Goal: Check status: Check status

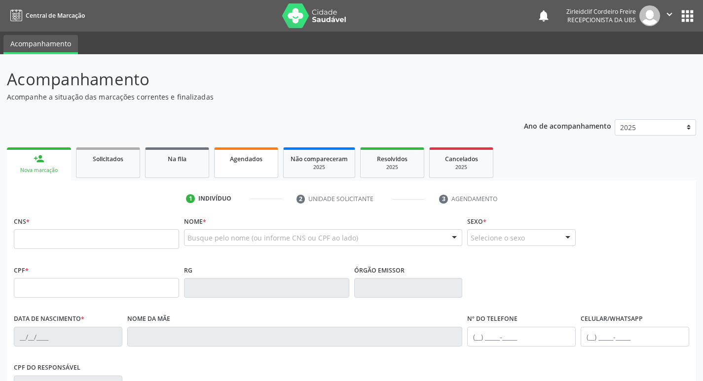
click at [225, 161] on div "Agendados" at bounding box center [246, 158] width 49 height 10
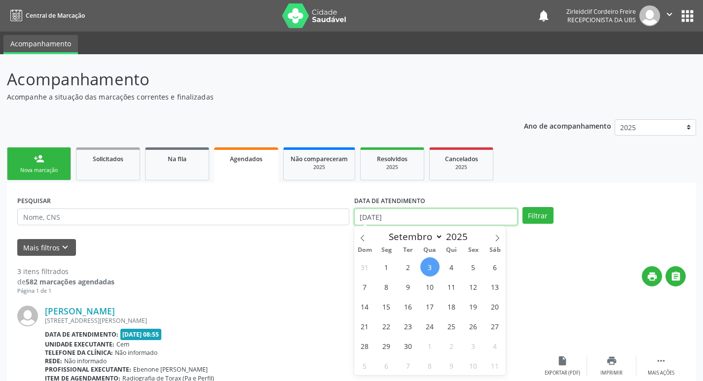
click at [379, 211] on input "[DATE]" at bounding box center [435, 217] width 163 height 17
click at [410, 289] on span "9" at bounding box center [408, 286] width 19 height 19
type input "09/09/2025"
click at [407, 287] on span "9" at bounding box center [408, 286] width 19 height 19
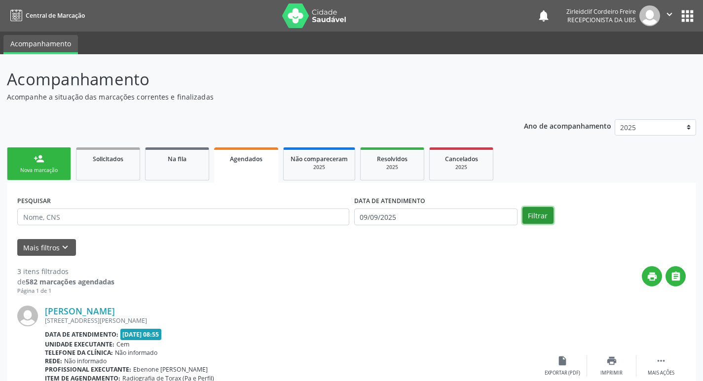
click at [528, 213] on button "Filtrar" at bounding box center [538, 215] width 31 height 17
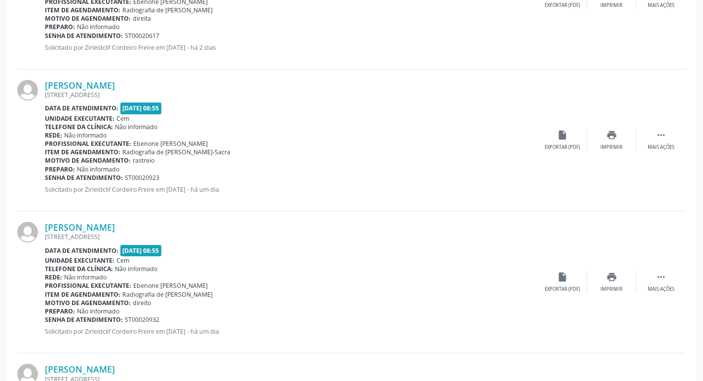
scroll to position [1826, 0]
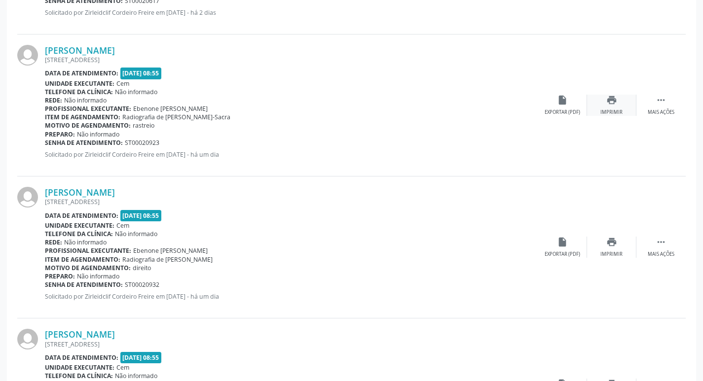
click at [618, 102] on div "print Imprimir" at bounding box center [611, 105] width 49 height 21
click at [611, 247] on icon "print" at bounding box center [611, 242] width 11 height 11
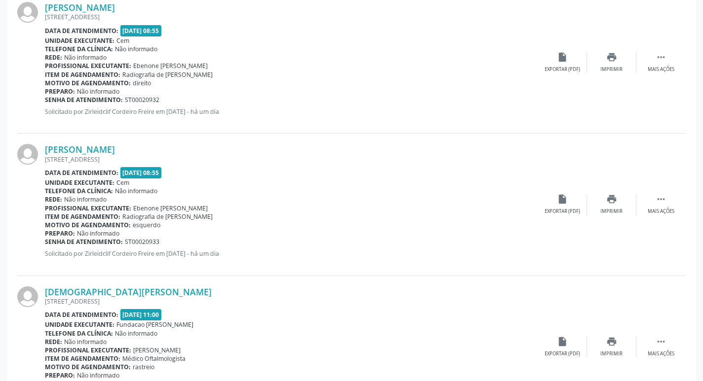
scroll to position [2023, 0]
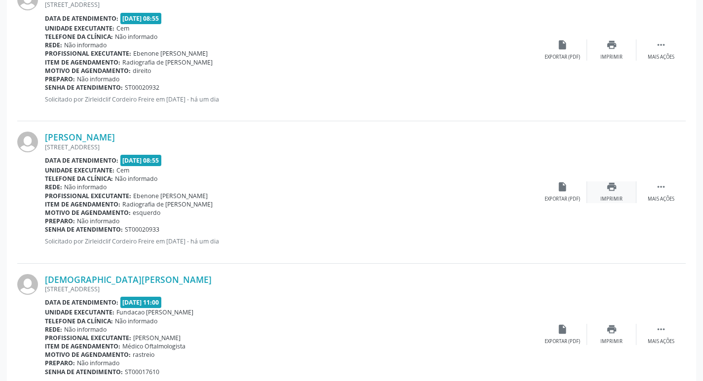
click at [614, 198] on div "Imprimir" at bounding box center [612, 199] width 22 height 7
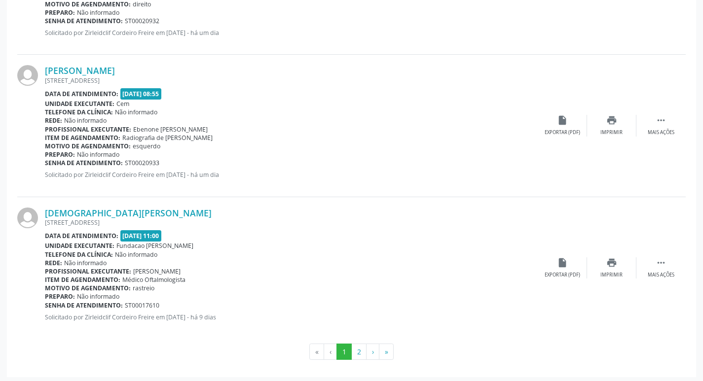
scroll to position [2093, 0]
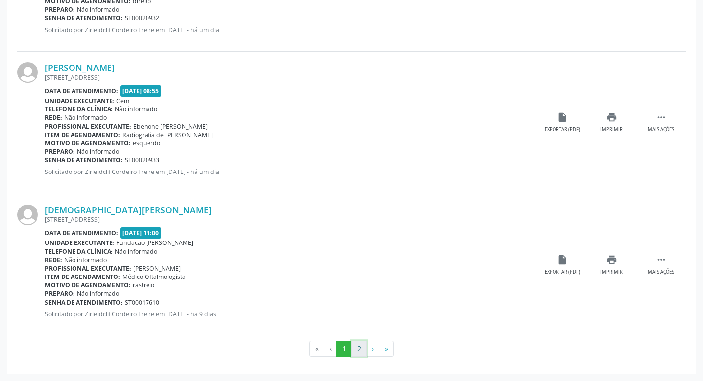
click at [364, 345] on button "2" at bounding box center [358, 349] width 15 height 17
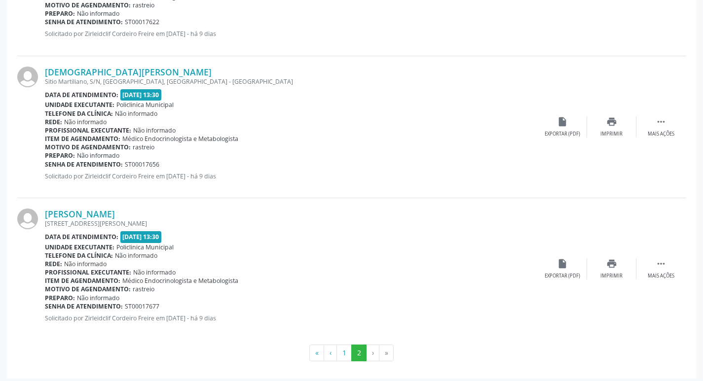
scroll to position [528, 0]
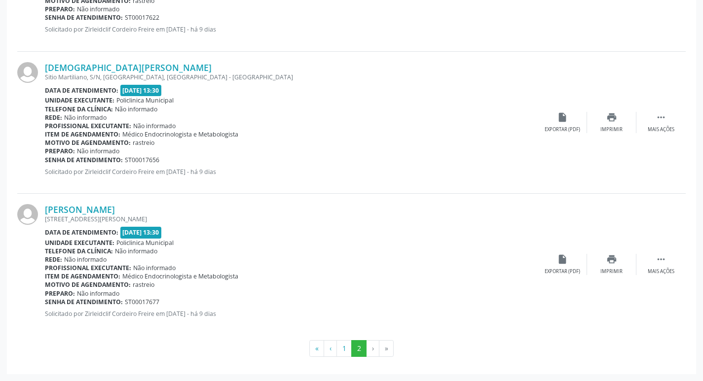
click at [369, 352] on li "›" at bounding box center [373, 348] width 13 height 17
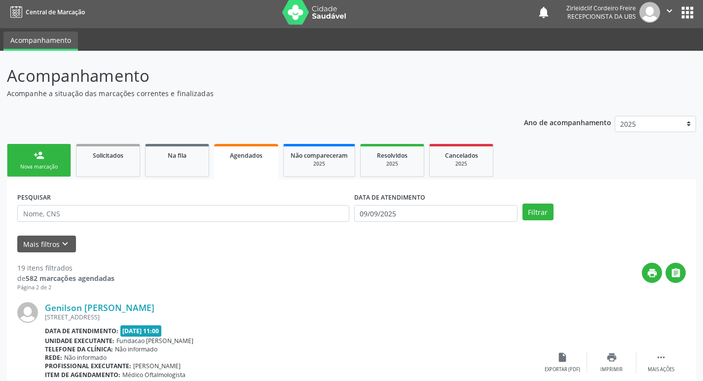
scroll to position [0, 0]
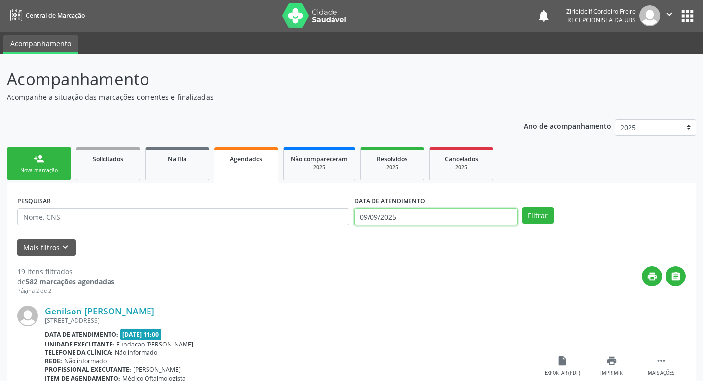
click at [399, 219] on input "09/09/2025" at bounding box center [435, 217] width 163 height 17
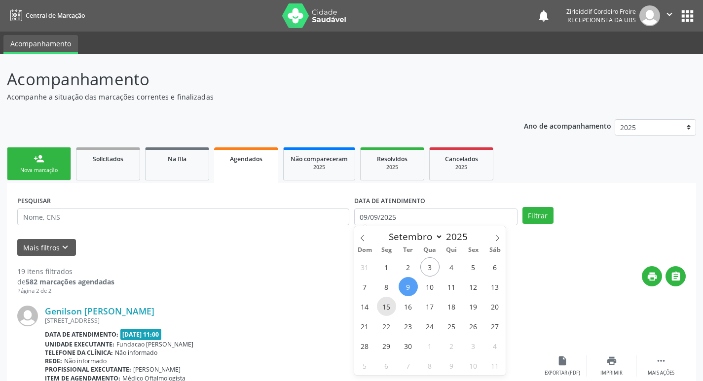
click at [387, 311] on span "15" at bounding box center [386, 306] width 19 height 19
type input "[DATE]"
click at [387, 311] on span "15" at bounding box center [386, 306] width 19 height 19
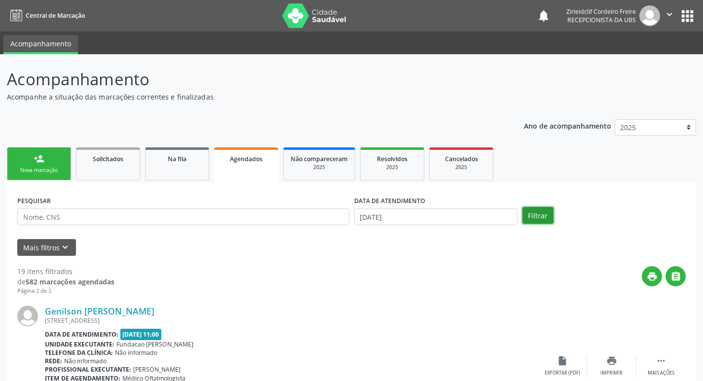
click at [544, 213] on button "Filtrar" at bounding box center [538, 215] width 31 height 17
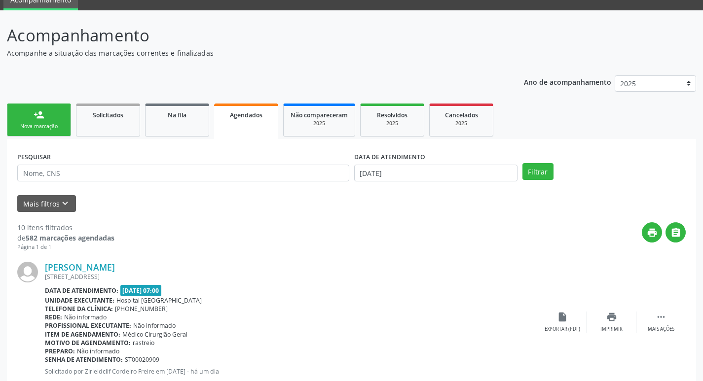
scroll to position [148, 0]
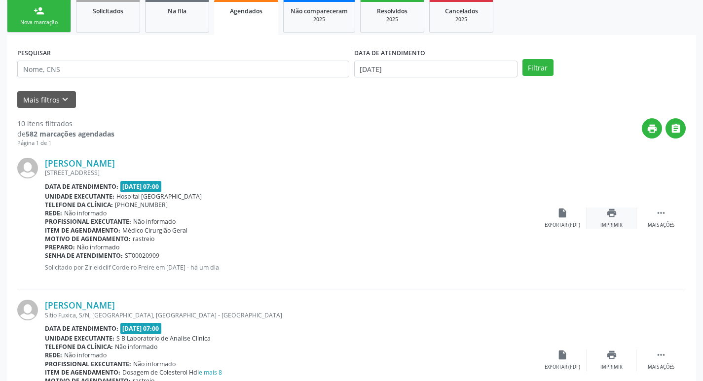
click at [614, 219] on div "print Imprimir" at bounding box center [611, 218] width 49 height 21
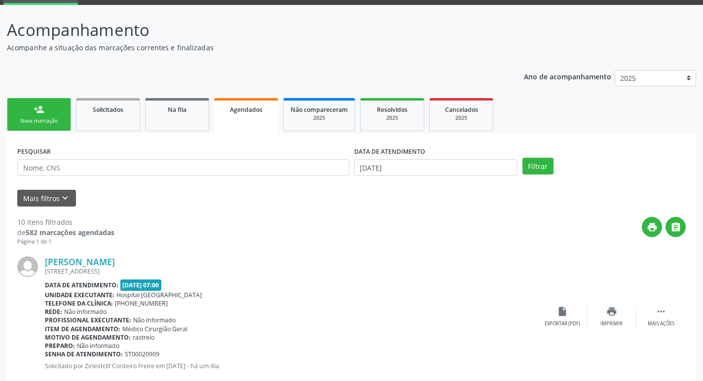
scroll to position [0, 0]
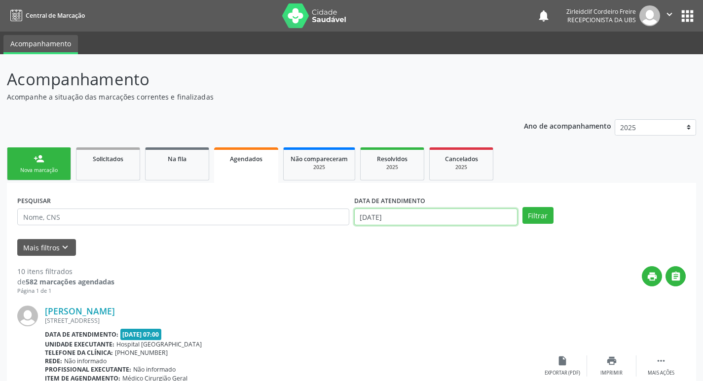
click at [377, 222] on input "[DATE]" at bounding box center [435, 217] width 163 height 17
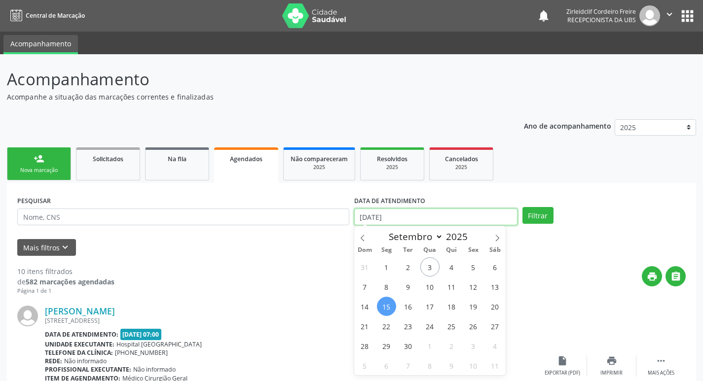
click at [394, 214] on input "[DATE]" at bounding box center [435, 217] width 163 height 17
click at [475, 326] on span "26" at bounding box center [473, 326] width 19 height 19
type input "[DATE]"
click at [475, 326] on span "26" at bounding box center [473, 326] width 19 height 19
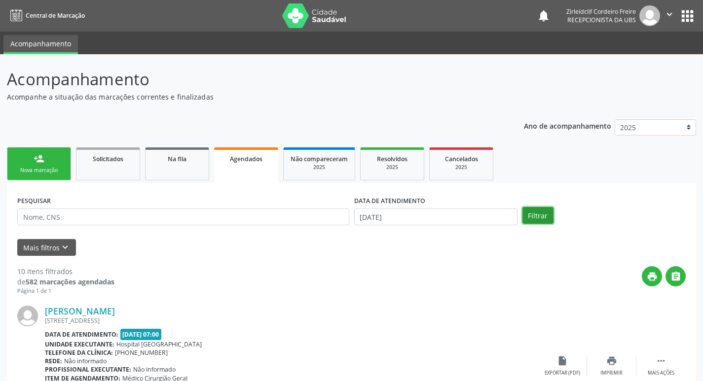
click at [538, 209] on button "Filtrar" at bounding box center [538, 215] width 31 height 17
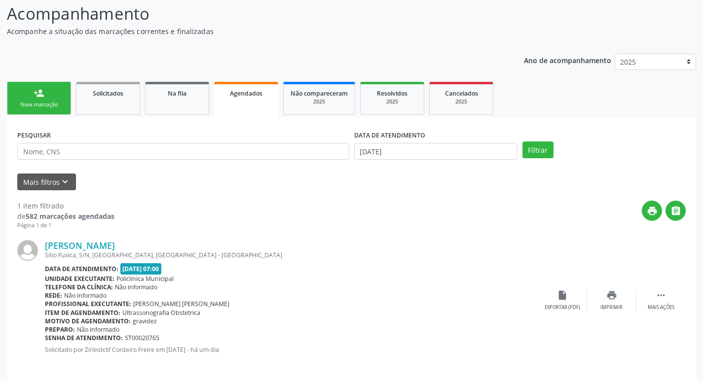
scroll to position [73, 0]
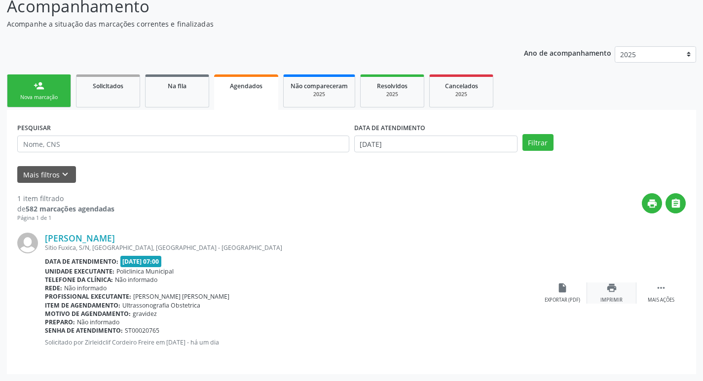
click at [607, 294] on icon "print" at bounding box center [611, 288] width 11 height 11
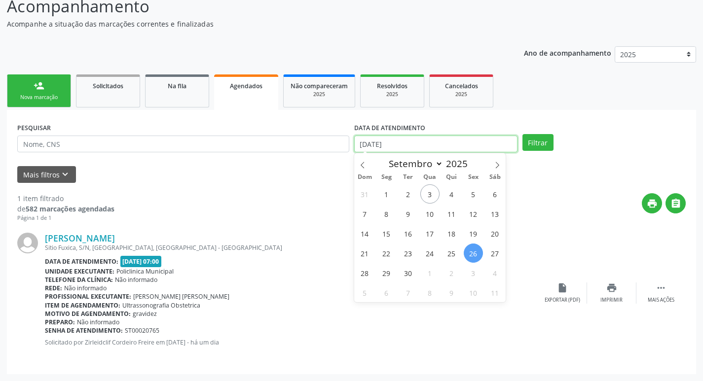
click at [450, 144] on input "[DATE]" at bounding box center [435, 144] width 163 height 17
click at [412, 255] on span "23" at bounding box center [408, 253] width 19 height 19
type input "[DATE]"
click at [412, 255] on span "23" at bounding box center [408, 253] width 19 height 19
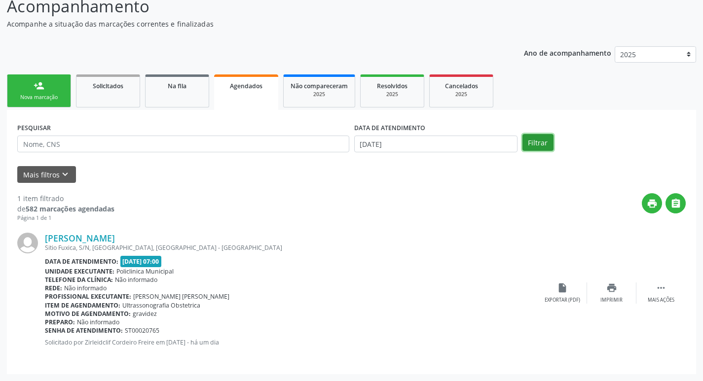
click at [535, 142] on button "Filtrar" at bounding box center [538, 142] width 31 height 17
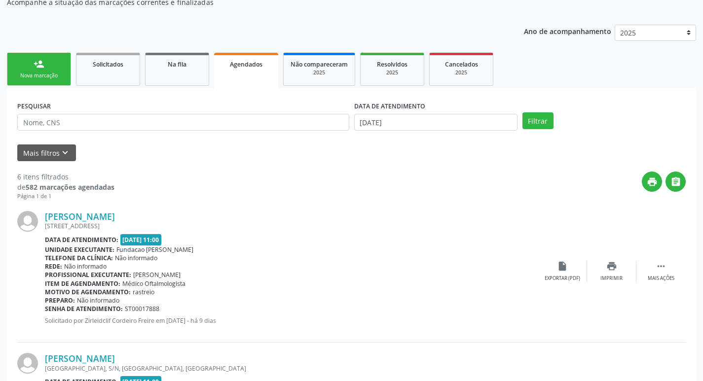
scroll to position [0, 0]
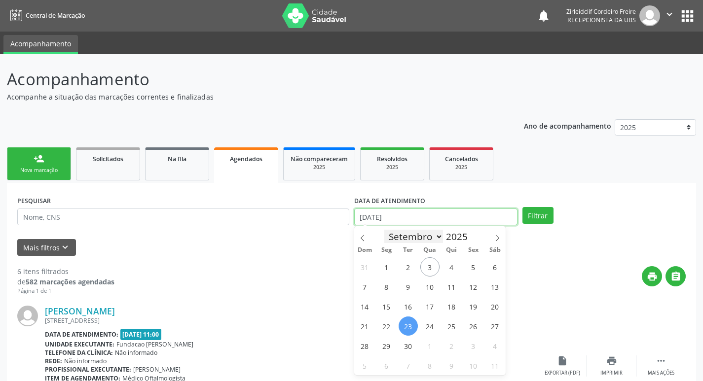
click at [417, 221] on input "[DATE]" at bounding box center [435, 217] width 163 height 17
click at [386, 328] on span "22" at bounding box center [386, 326] width 19 height 19
type input "[DATE]"
click at [386, 328] on span "22" at bounding box center [386, 326] width 19 height 19
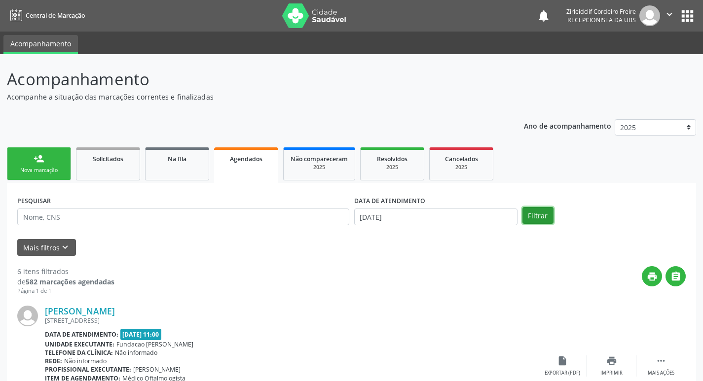
click at [538, 222] on button "Filtrar" at bounding box center [538, 215] width 31 height 17
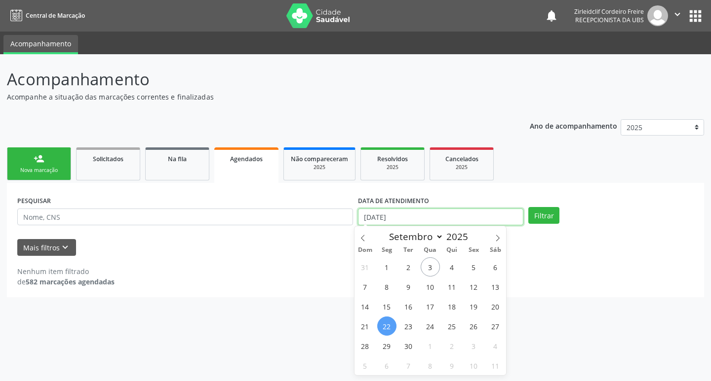
click at [418, 220] on input "[DATE]" at bounding box center [440, 217] width 165 height 17
click at [407, 306] on span "16" at bounding box center [408, 306] width 19 height 19
type input "[DATE]"
click at [409, 307] on span "16" at bounding box center [408, 306] width 19 height 19
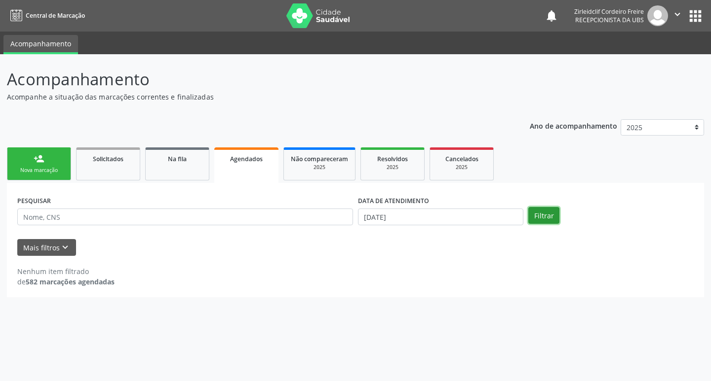
click at [533, 215] on button "Filtrar" at bounding box center [543, 215] width 31 height 17
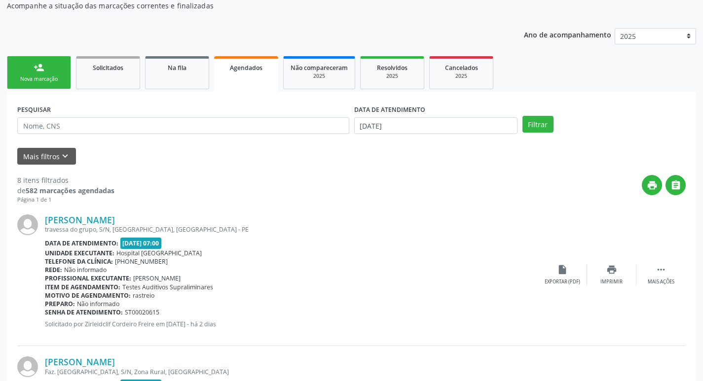
scroll to position [82, 0]
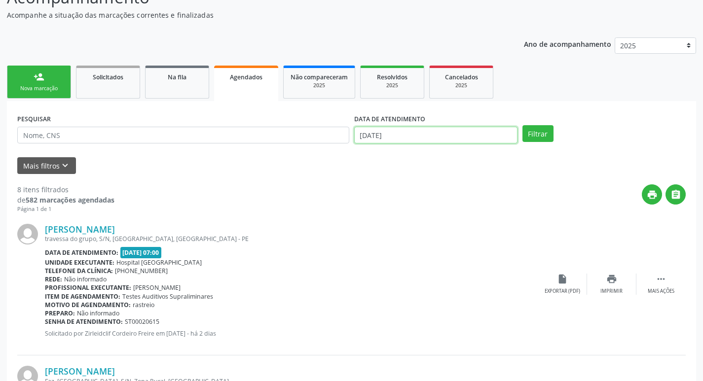
click at [431, 136] on input "[DATE]" at bounding box center [435, 135] width 163 height 17
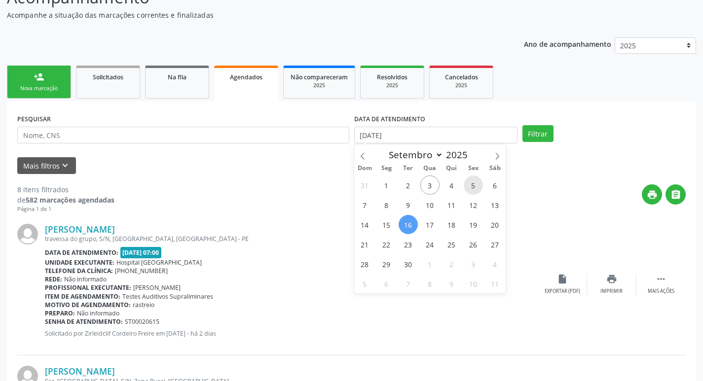
click at [471, 187] on span "5" at bounding box center [473, 185] width 19 height 19
type input "05/09/2025"
click at [471, 187] on span "5" at bounding box center [473, 185] width 19 height 19
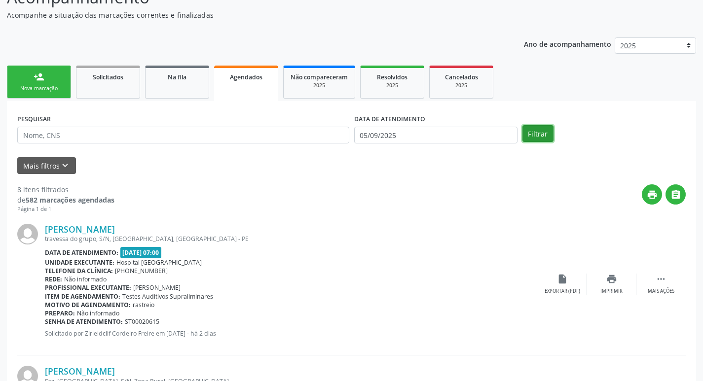
click at [541, 132] on button "Filtrar" at bounding box center [538, 133] width 31 height 17
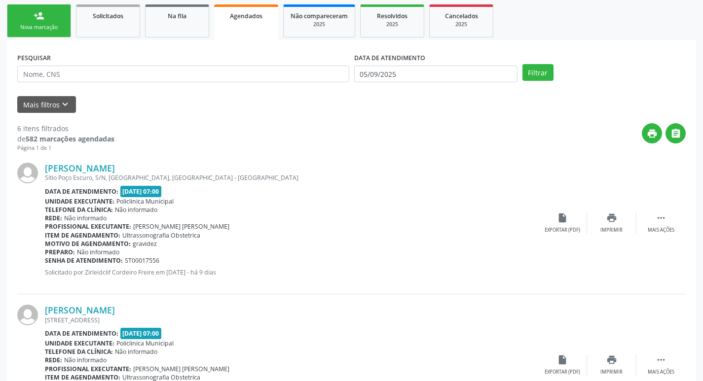
scroll to position [44, 0]
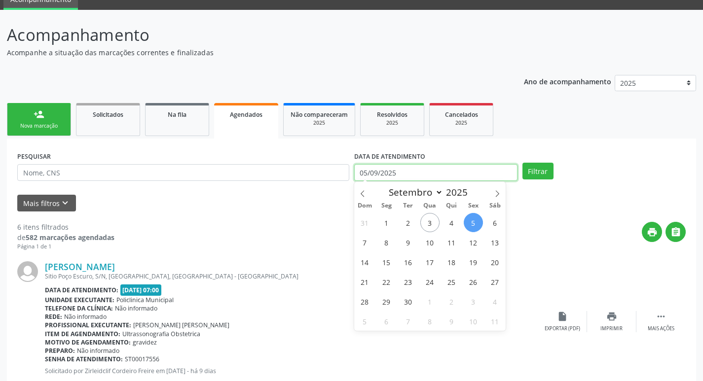
click at [400, 173] on input "05/09/2025" at bounding box center [435, 172] width 163 height 17
click at [383, 243] on span "8" at bounding box center [386, 242] width 19 height 19
type input "[DATE]"
click at [390, 243] on span "8" at bounding box center [386, 242] width 19 height 19
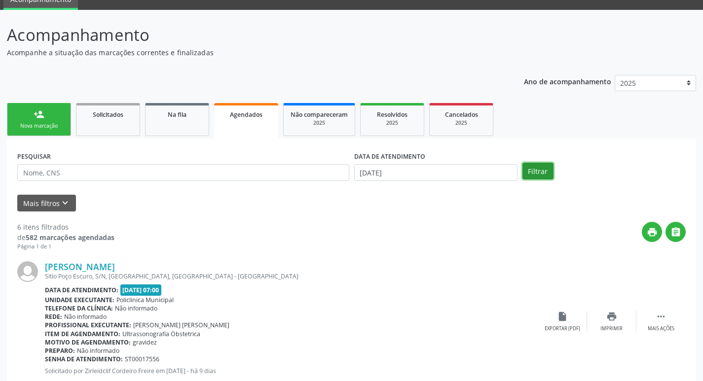
click at [536, 169] on button "Filtrar" at bounding box center [538, 171] width 31 height 17
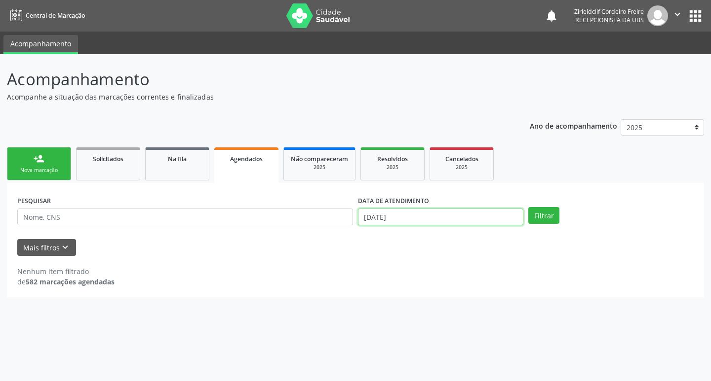
click at [396, 215] on input "[DATE]" at bounding box center [440, 217] width 165 height 17
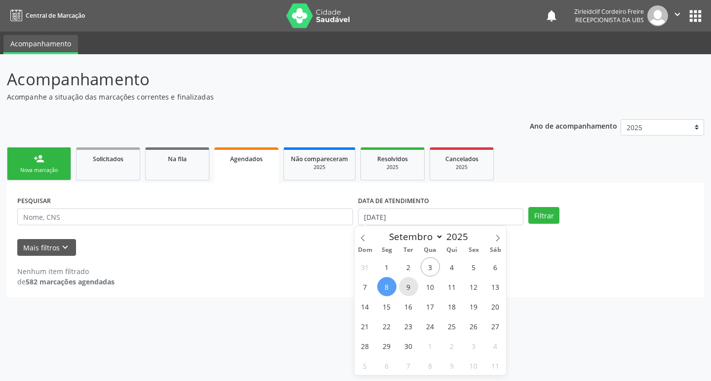
click at [406, 289] on span "9" at bounding box center [408, 286] width 19 height 19
type input "09/09/2025"
click at [407, 289] on span "9" at bounding box center [408, 286] width 19 height 19
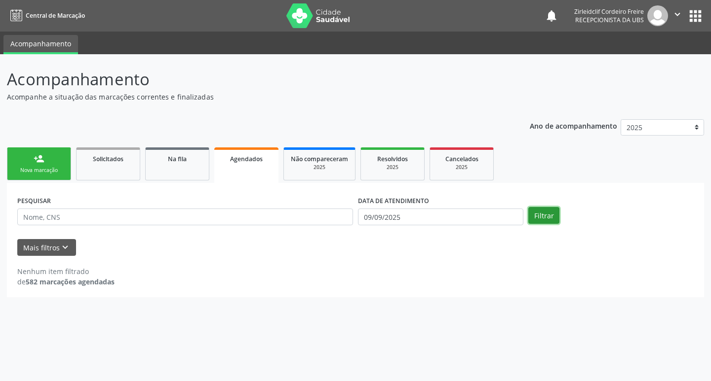
click at [530, 219] on button "Filtrar" at bounding box center [543, 215] width 31 height 17
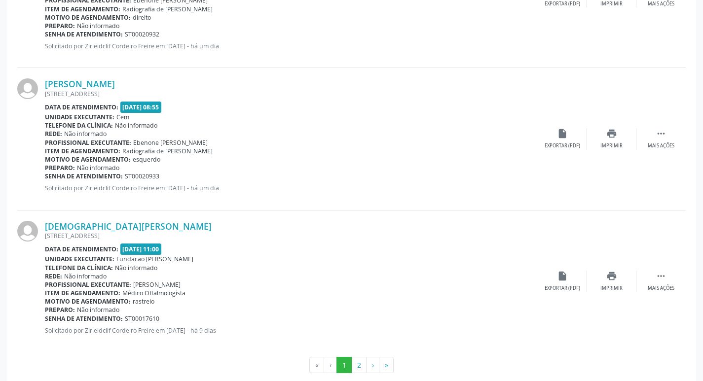
scroll to position [2093, 0]
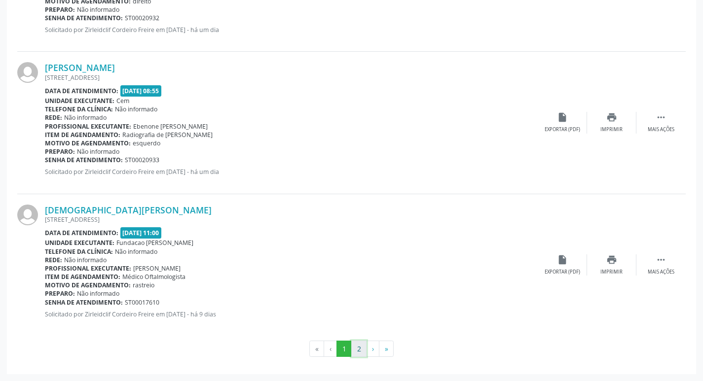
click at [359, 353] on button "2" at bounding box center [358, 349] width 15 height 17
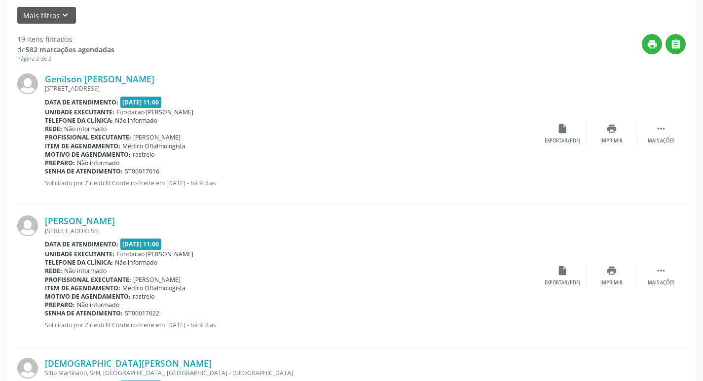
scroll to position [0, 0]
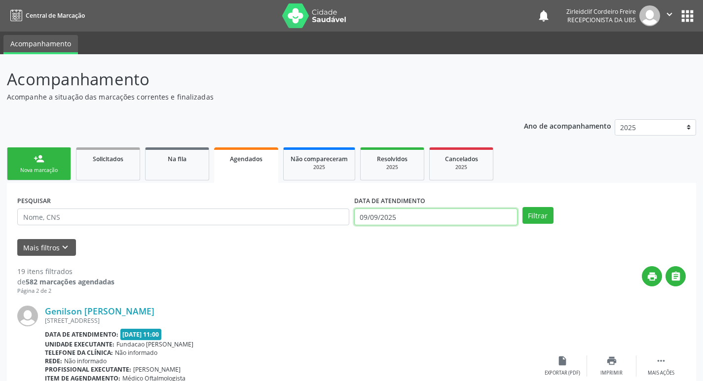
click at [472, 219] on input "09/09/2025" at bounding box center [435, 217] width 163 height 17
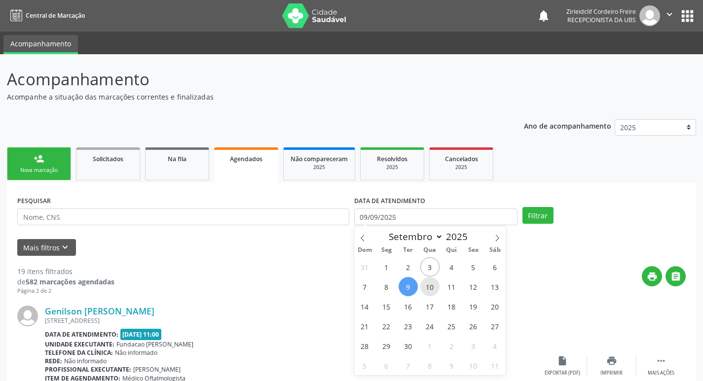
click at [433, 290] on span "10" at bounding box center [429, 286] width 19 height 19
type input "[DATE]"
click at [427, 289] on span "10" at bounding box center [429, 286] width 19 height 19
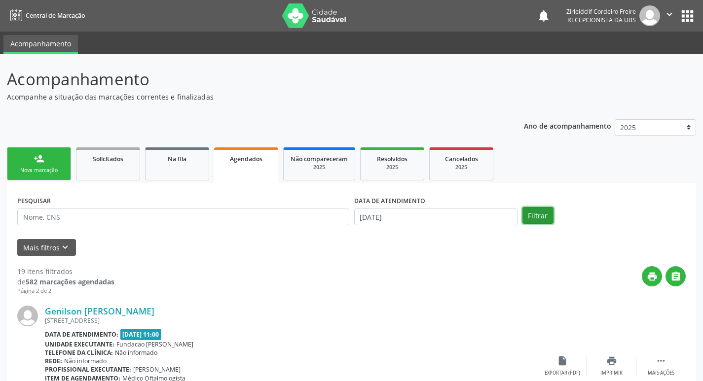
click at [534, 216] on button "Filtrar" at bounding box center [538, 215] width 31 height 17
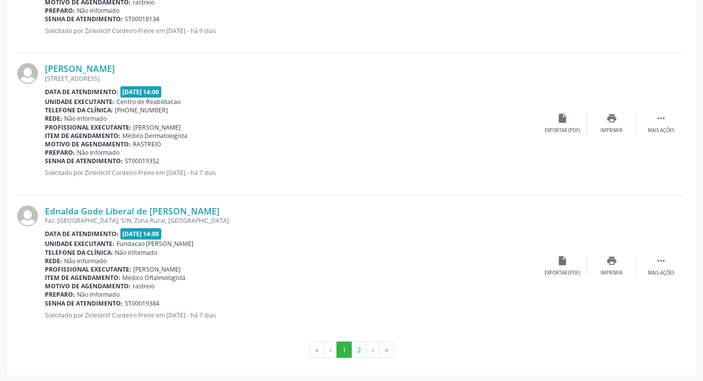
scroll to position [2093, 0]
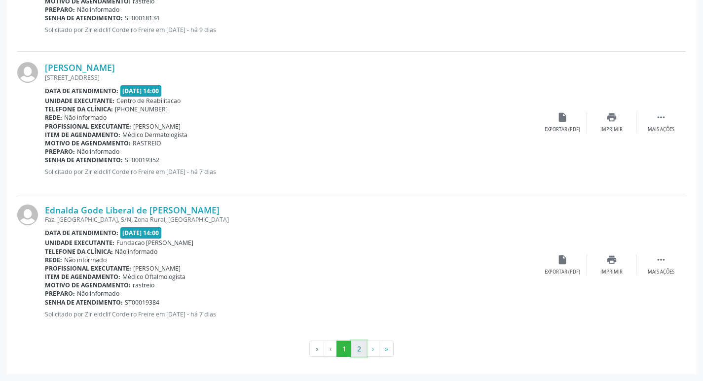
click at [355, 349] on button "2" at bounding box center [358, 349] width 15 height 17
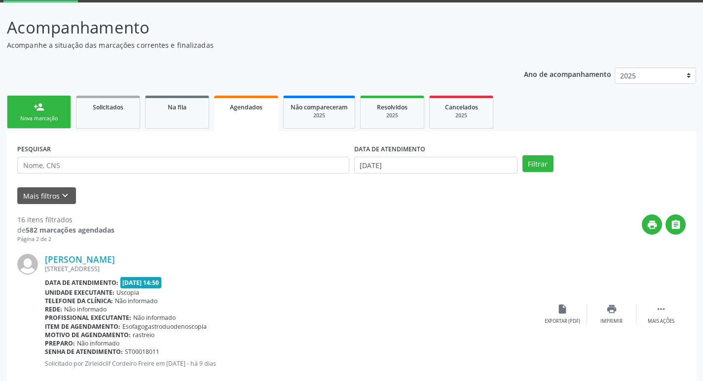
scroll to position [0, 0]
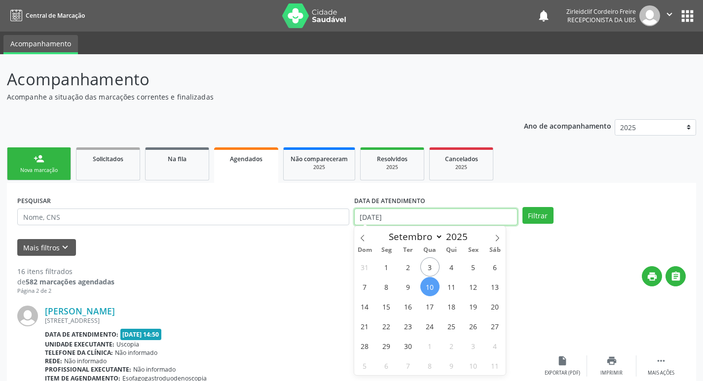
click at [452, 218] on input "[DATE]" at bounding box center [435, 217] width 163 height 17
click at [452, 286] on span "11" at bounding box center [451, 286] width 19 height 19
type input "[DATE]"
click at [452, 286] on span "11" at bounding box center [451, 286] width 19 height 19
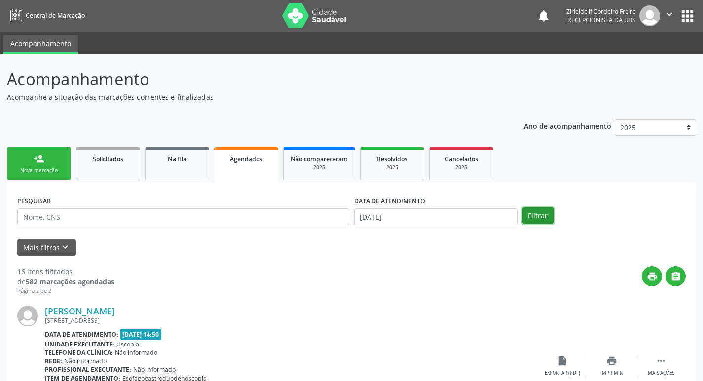
click at [536, 218] on button "Filtrar" at bounding box center [538, 215] width 31 height 17
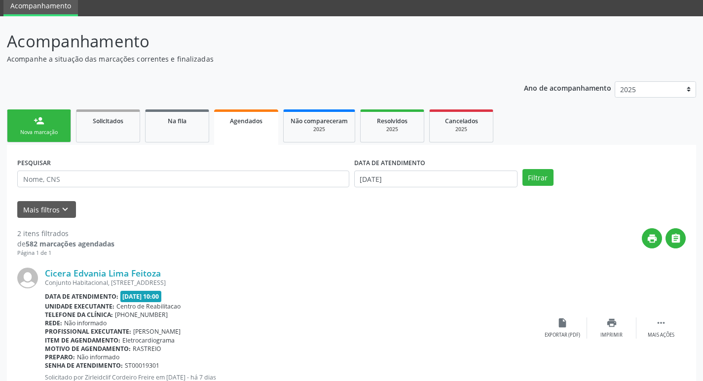
scroll to position [18, 0]
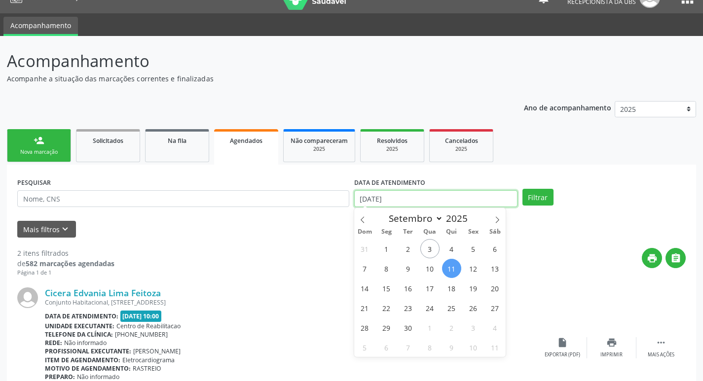
click at [466, 202] on input "[DATE]" at bounding box center [435, 198] width 163 height 17
click at [472, 263] on span "12" at bounding box center [473, 268] width 19 height 19
type input "[DATE]"
click at [476, 273] on span "12" at bounding box center [473, 268] width 19 height 19
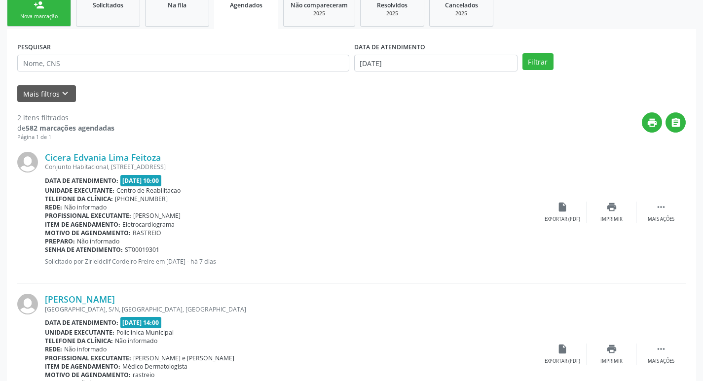
scroll to position [166, 0]
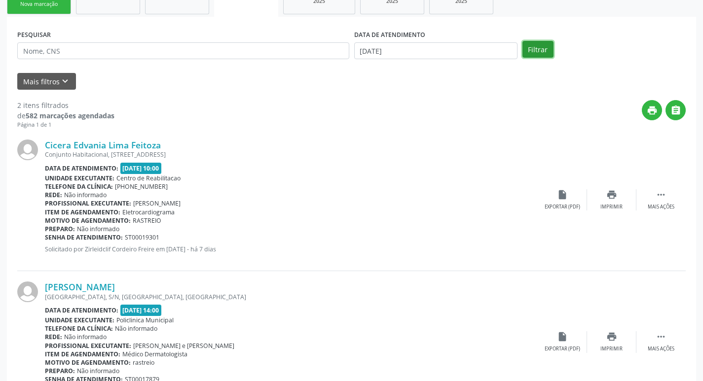
click at [536, 54] on button "Filtrar" at bounding box center [538, 49] width 31 height 17
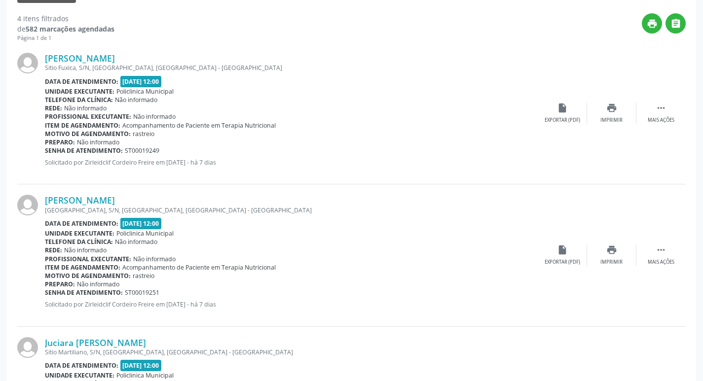
scroll to position [0, 0]
